Goal: Find specific page/section: Find specific page/section

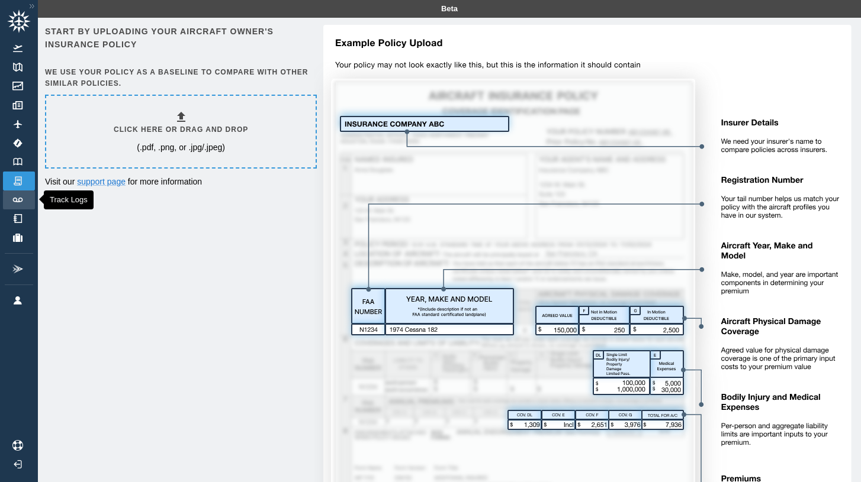
click at [25, 201] on link "Track Logs" at bounding box center [19, 200] width 32 height 19
click at [18, 202] on link "Track Logs" at bounding box center [19, 200] width 32 height 19
click at [14, 160] on img at bounding box center [17, 162] width 13 height 8
click at [226, 135] on h6 "Click here or drag and drop" at bounding box center [181, 129] width 134 height 11
click at [21, 162] on img at bounding box center [17, 162] width 13 height 8
